Goal: Task Accomplishment & Management: Manage account settings

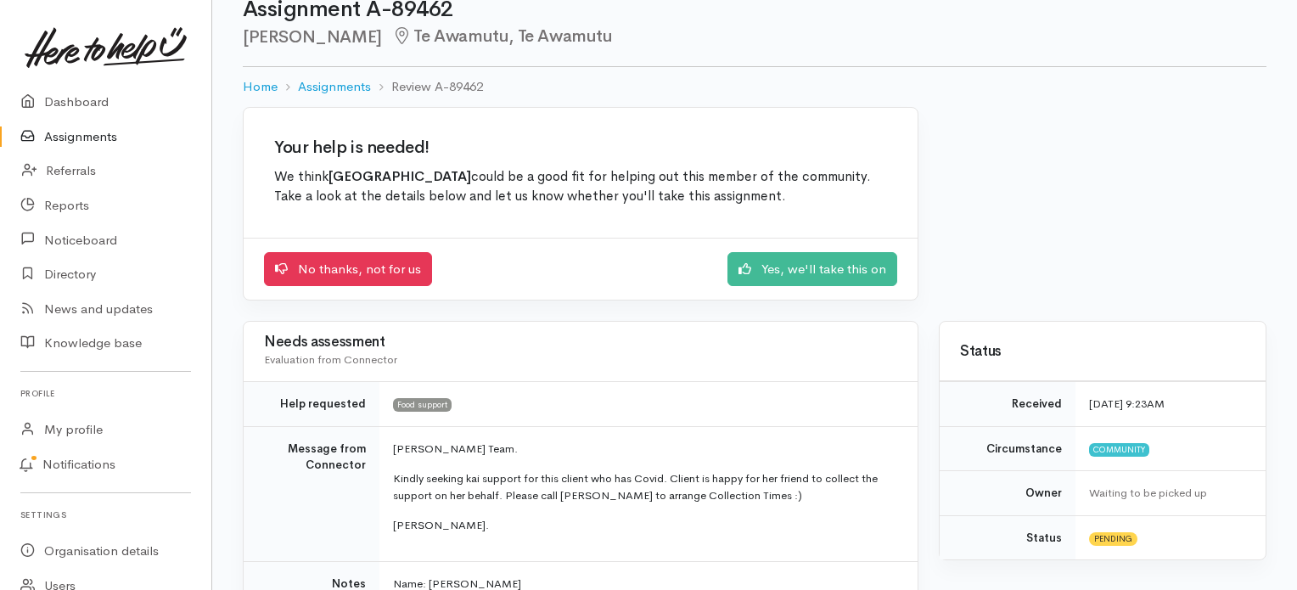
scroll to position [28, 0]
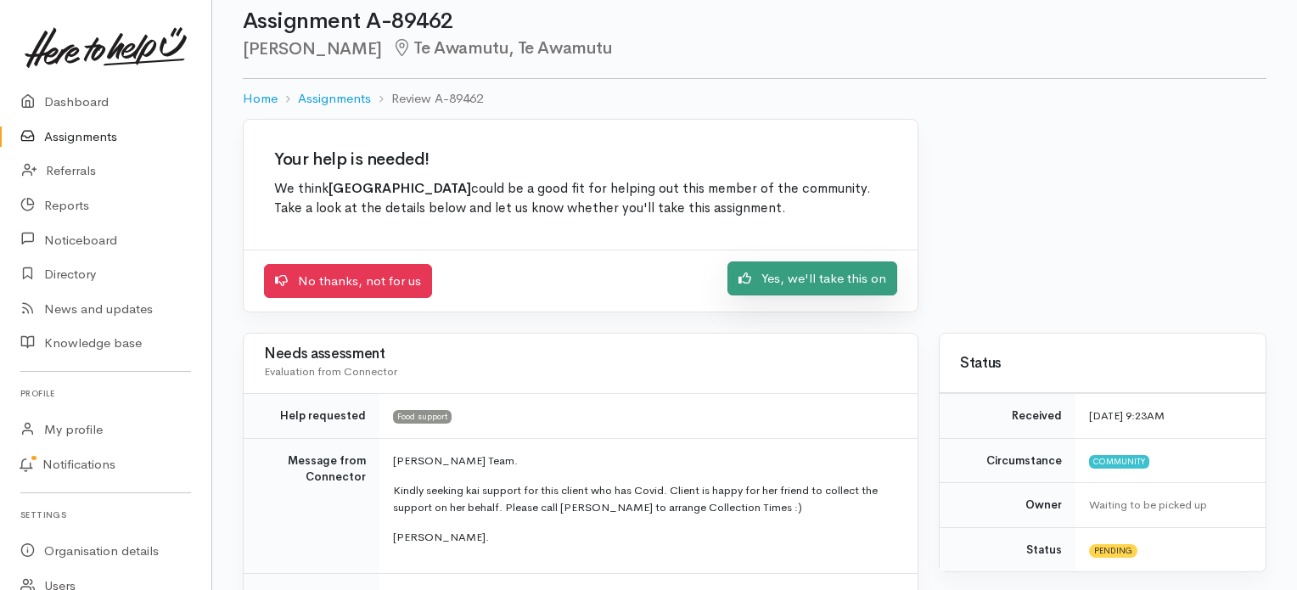
click at [788, 277] on link "Yes, we'll take this on" at bounding box center [812, 278] width 170 height 35
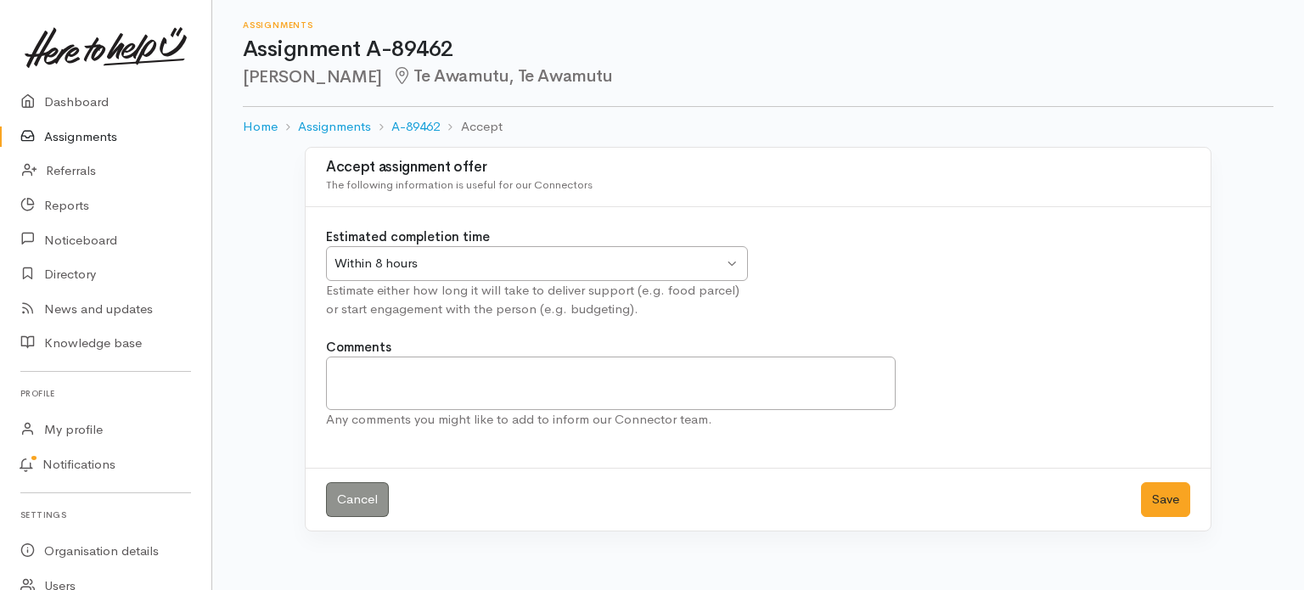
click at [494, 261] on div "Within 8 hours" at bounding box center [528, 264] width 389 height 20
click at [374, 373] on textarea "Comments" at bounding box center [610, 382] width 569 height 53
click at [576, 371] on textarea "Got to referral later in day, may have to dodelivery" at bounding box center [610, 382] width 569 height 53
click at [967, 366] on div "Comments Got to referral later in day, may have to do delivery Any comments you…" at bounding box center [758, 393] width 884 height 110
click at [690, 379] on textarea "Got to referral later in day, may have to do delivery" at bounding box center [610, 382] width 569 height 53
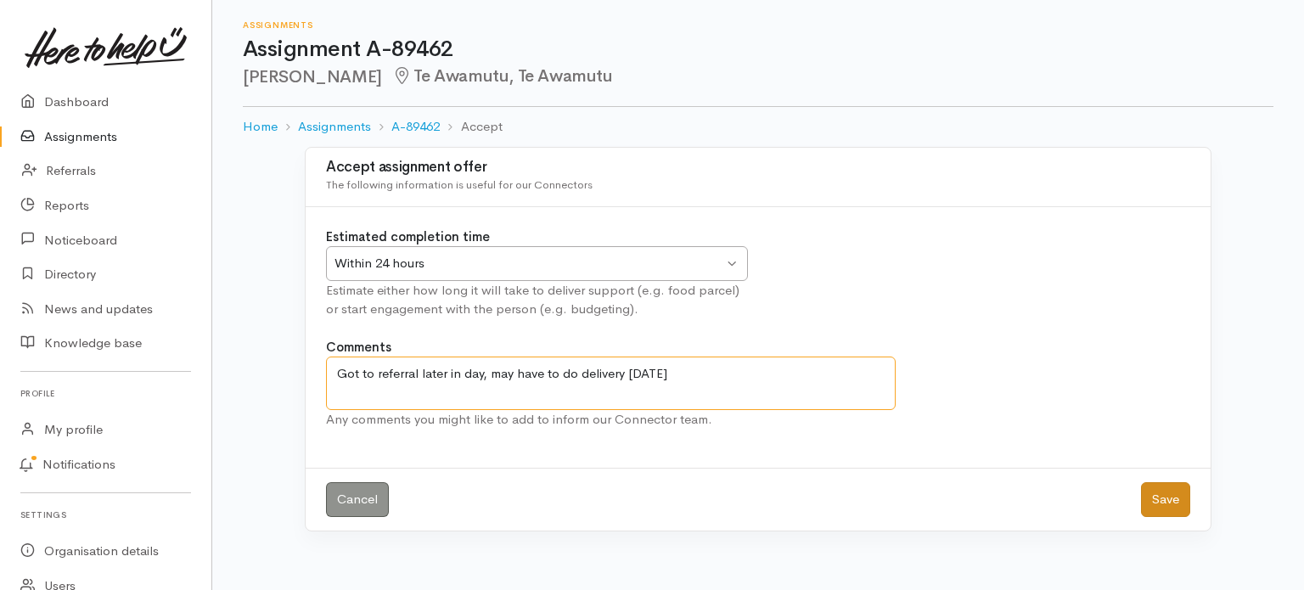
type textarea "Got to referral later in day, may have to do delivery [DATE]"
click at [1171, 486] on button "Save" at bounding box center [1165, 499] width 49 height 35
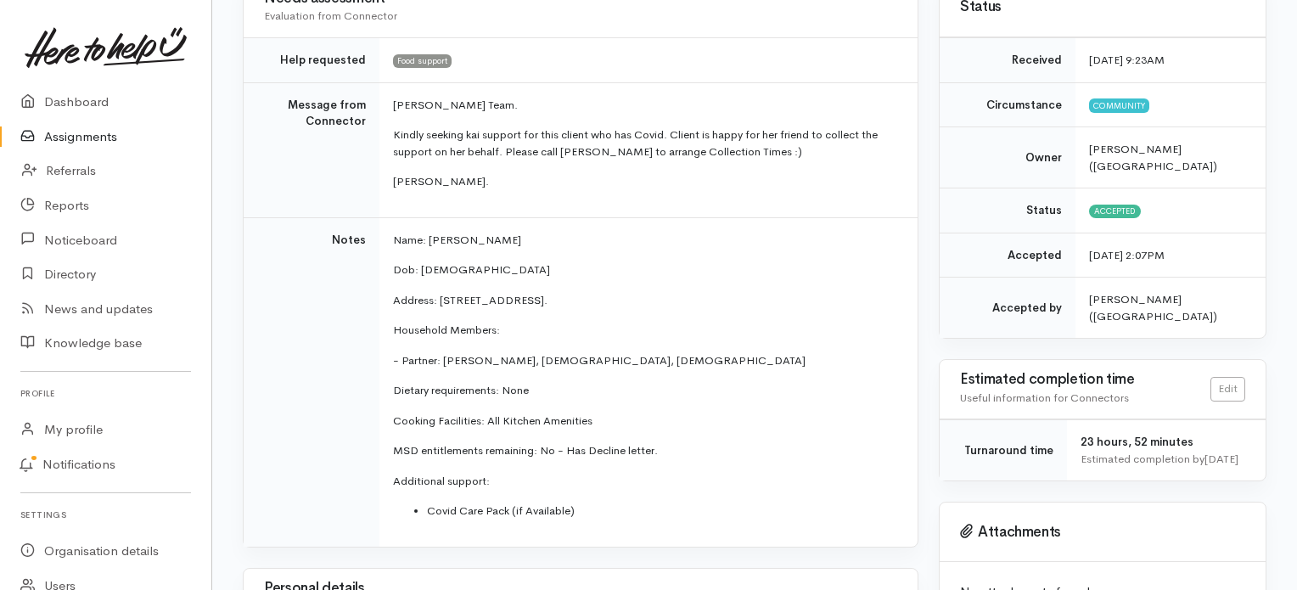
scroll to position [170, 0]
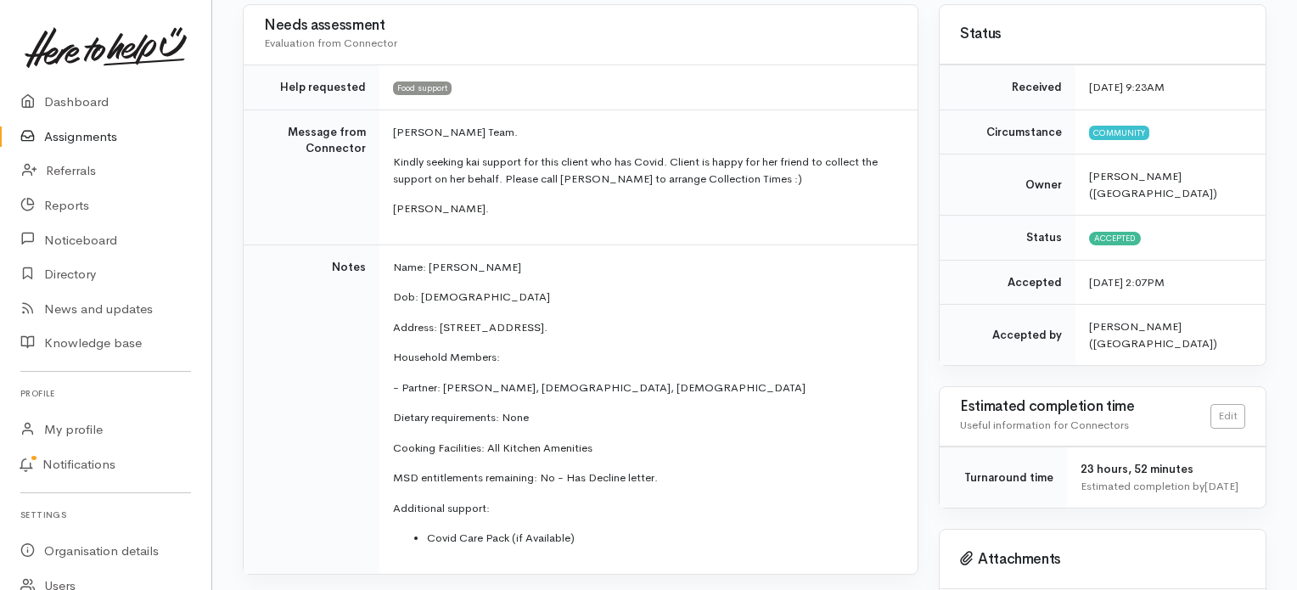
click at [393, 261] on p "Name: [PERSON_NAME]" at bounding box center [645, 267] width 504 height 17
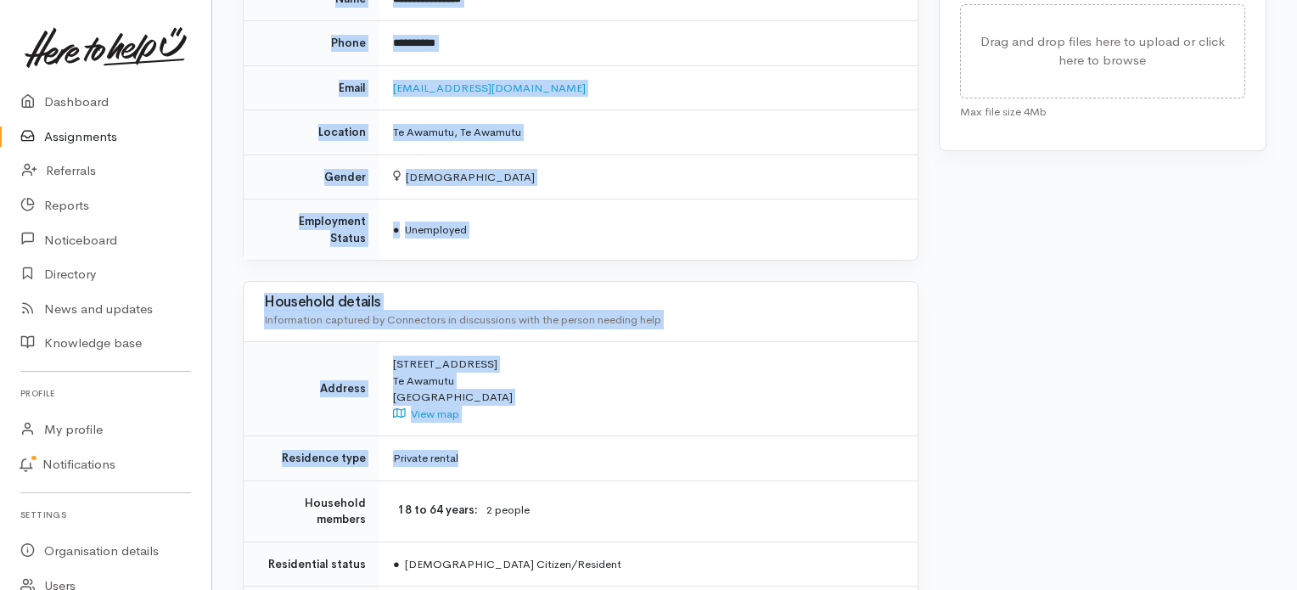
scroll to position [934, 0]
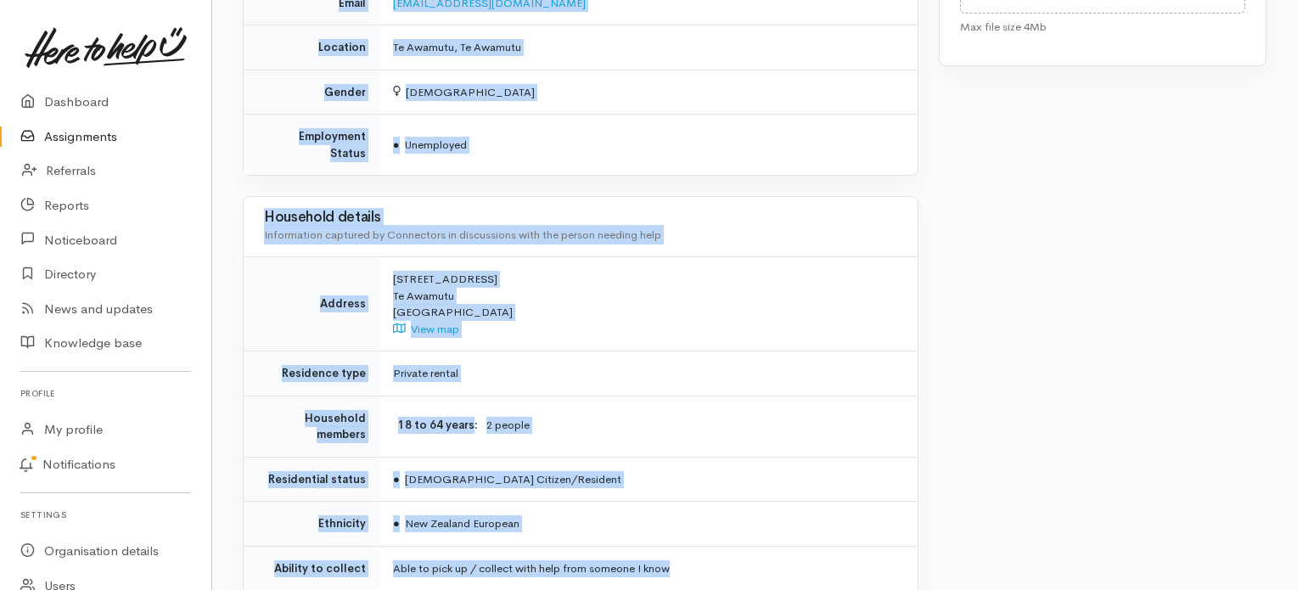
drag, startPoint x: 380, startPoint y: 93, endPoint x: 689, endPoint y: 544, distance: 546.4
click at [689, 544] on div "Needs assessment Evaluation from Connector Help requested Food support Message …" at bounding box center [581, 23] width 696 height 1567
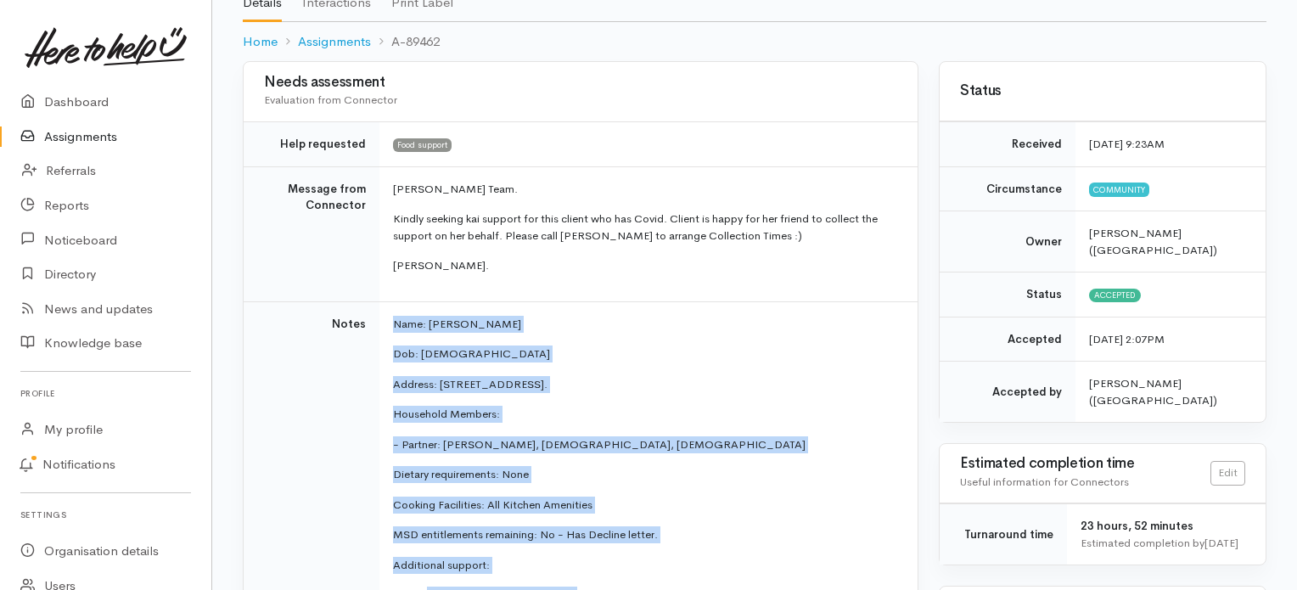
scroll to position [0, 0]
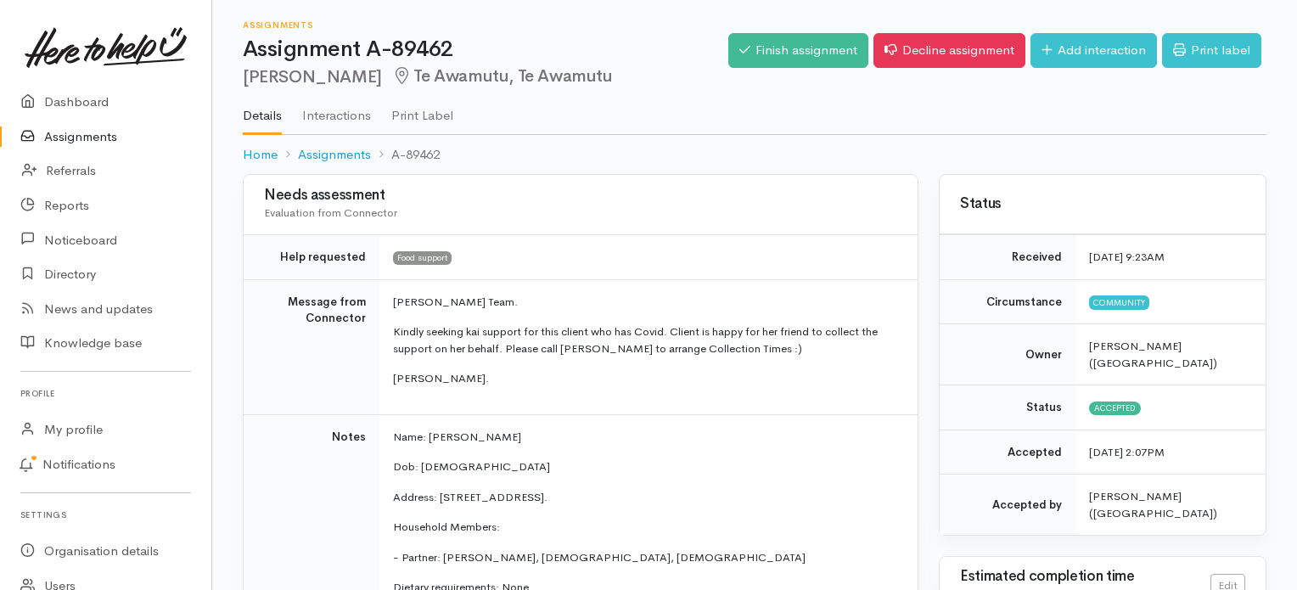
click at [256, 193] on div "Needs assessment Evaluation from Connector" at bounding box center [581, 204] width 674 height 59
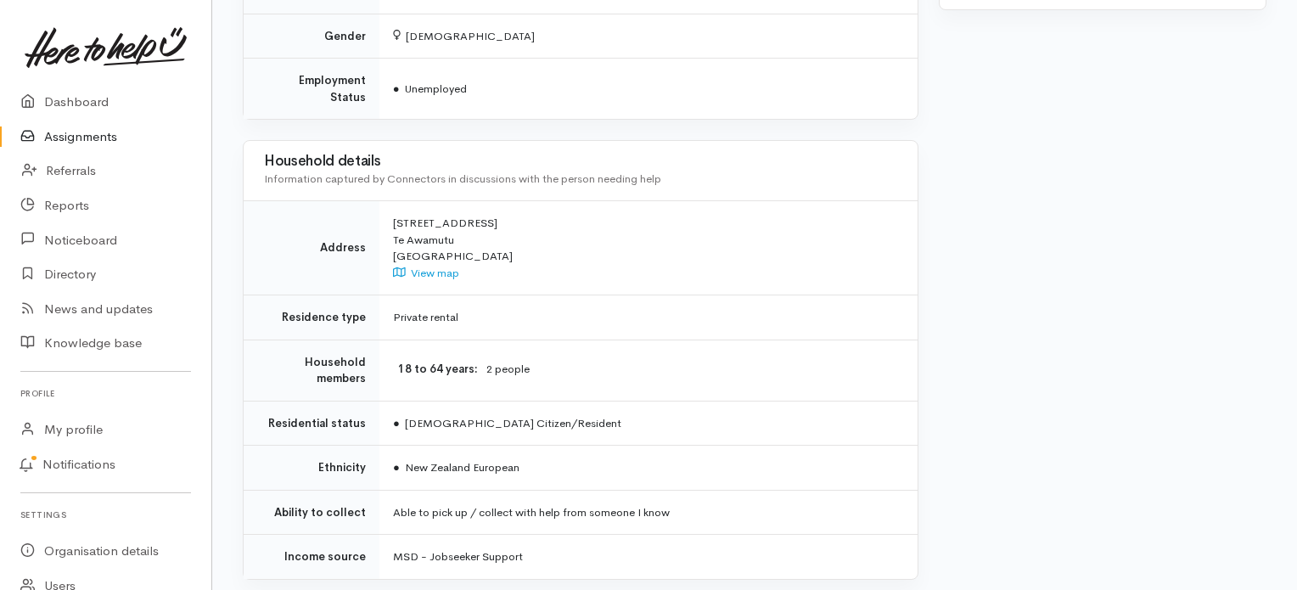
scroll to position [1018, 0]
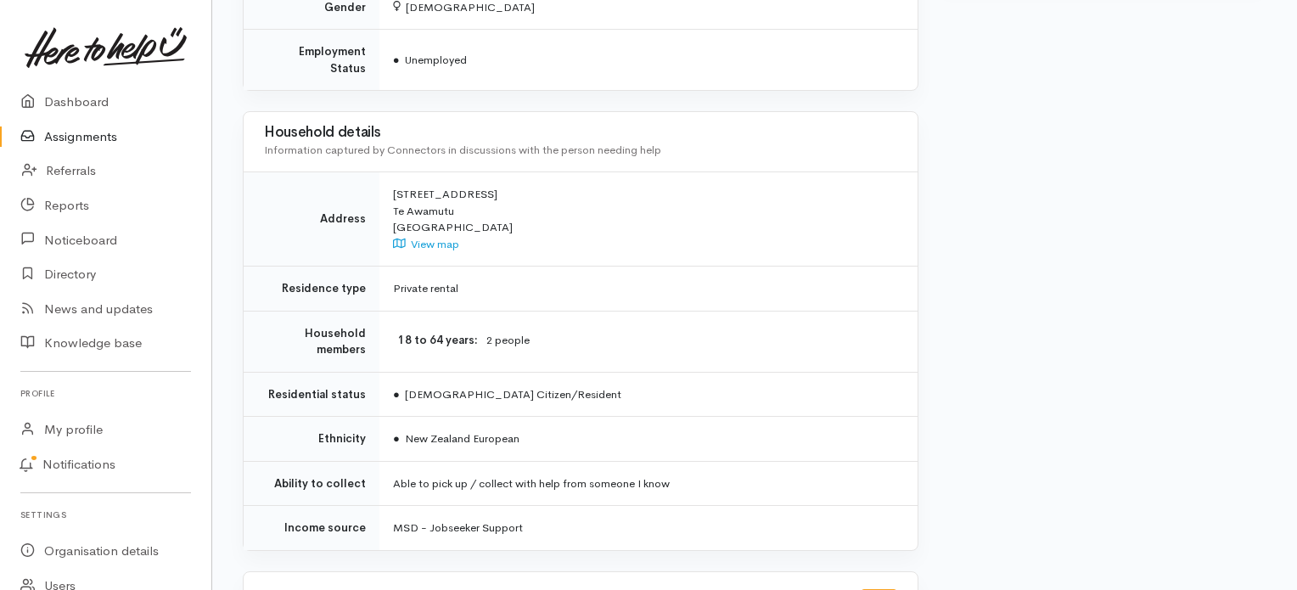
drag, startPoint x: 259, startPoint y: 193, endPoint x: 696, endPoint y: 464, distance: 514.1
